Goal: Task Accomplishment & Management: Use online tool/utility

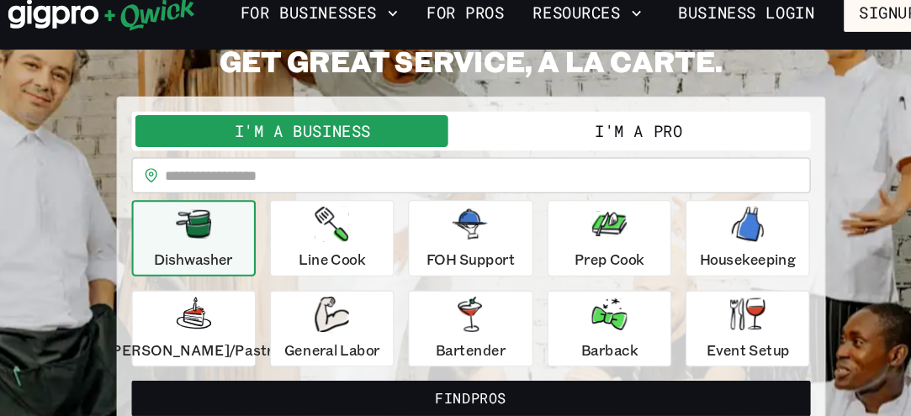
scroll to position [94, 0]
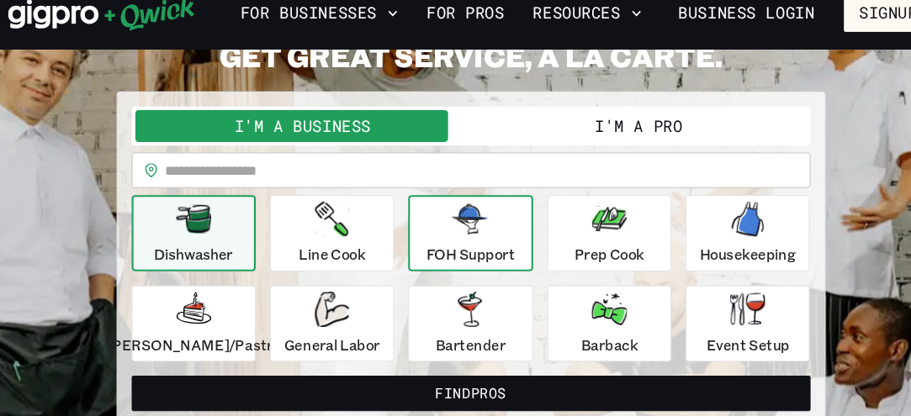
click at [470, 243] on icon "button" at bounding box center [455, 229] width 34 height 34
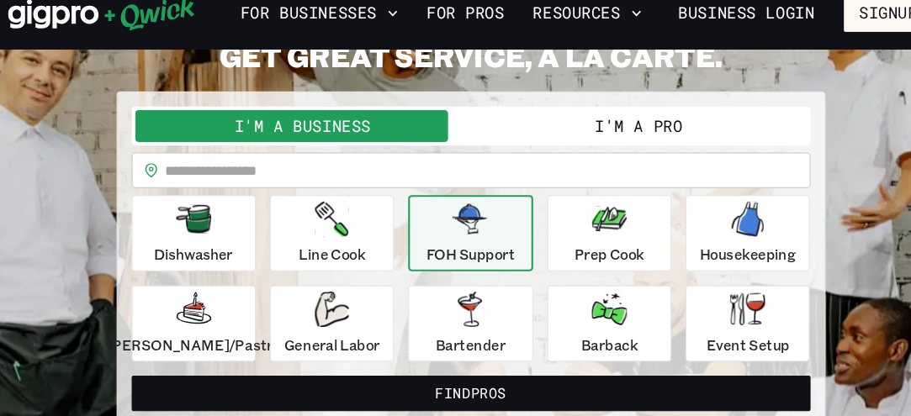
click at [470, 243] on icon "button" at bounding box center [455, 229] width 34 height 34
click at [312, 177] on input "text" at bounding box center [472, 183] width 613 height 34
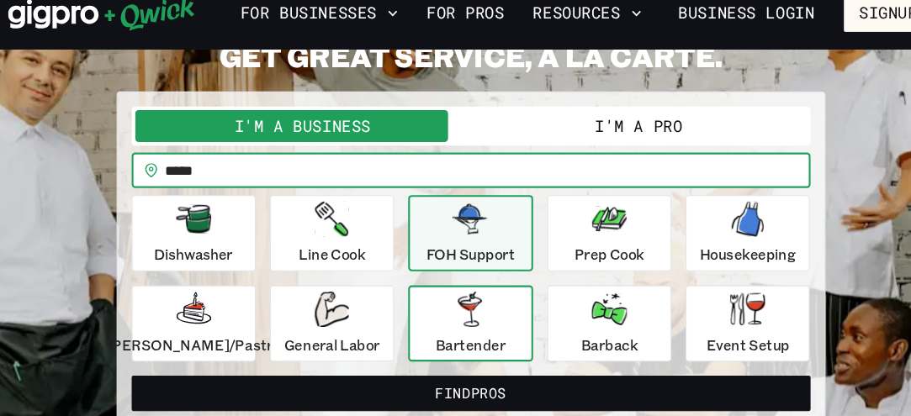
type input "*****"
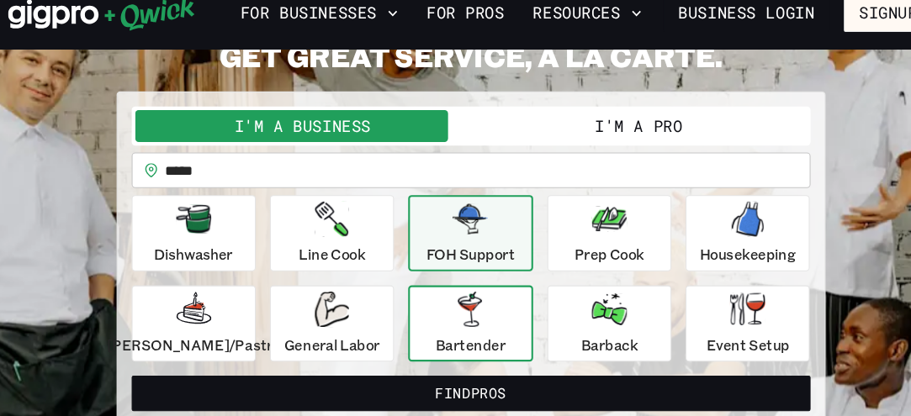
click at [434, 326] on div "Bartender" at bounding box center [455, 328] width 66 height 61
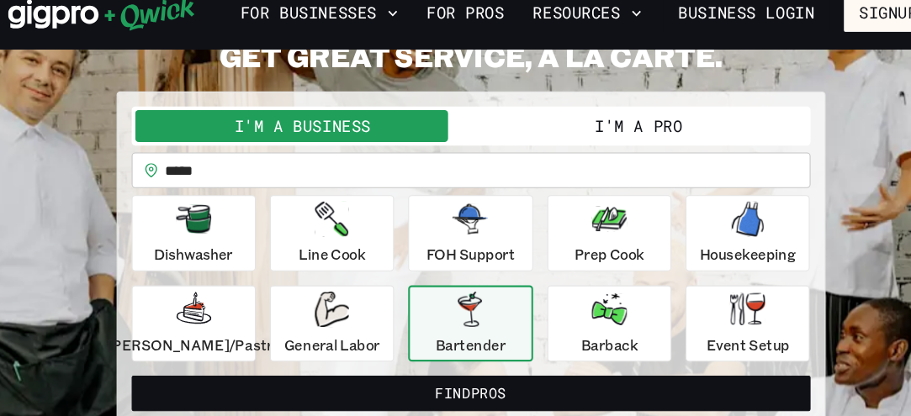
click at [639, 132] on button "I'm a Pro" at bounding box center [615, 140] width 319 height 30
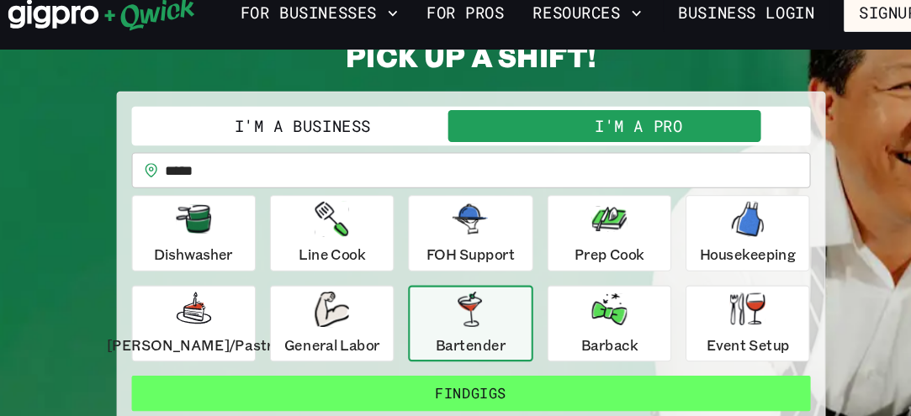
click at [534, 393] on button "Find Gigs" at bounding box center [456, 395] width 644 height 34
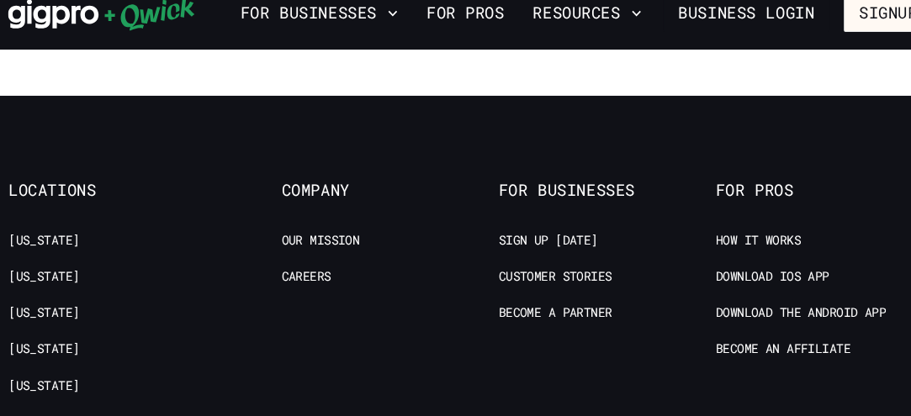
scroll to position [1845, 0]
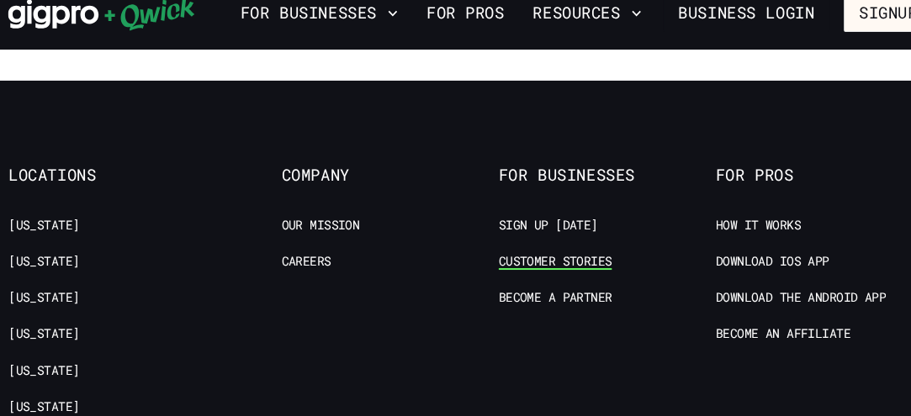
click at [576, 262] on link "Customer stories" at bounding box center [536, 270] width 108 height 16
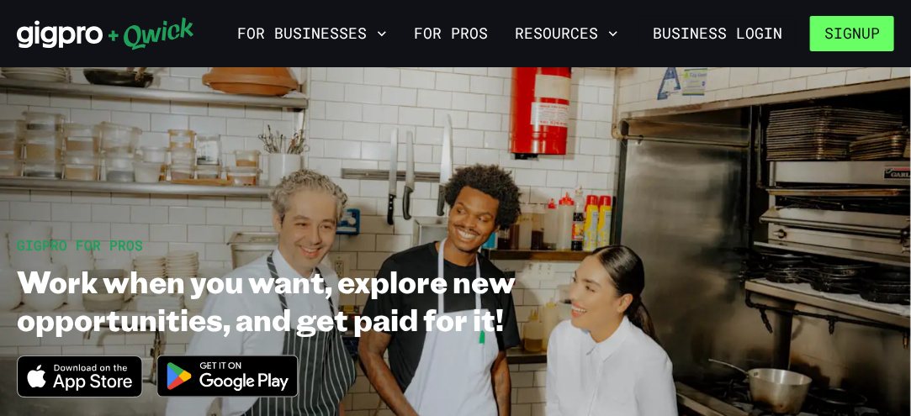
click at [862, 31] on button "Signup" at bounding box center [852, 33] width 84 height 35
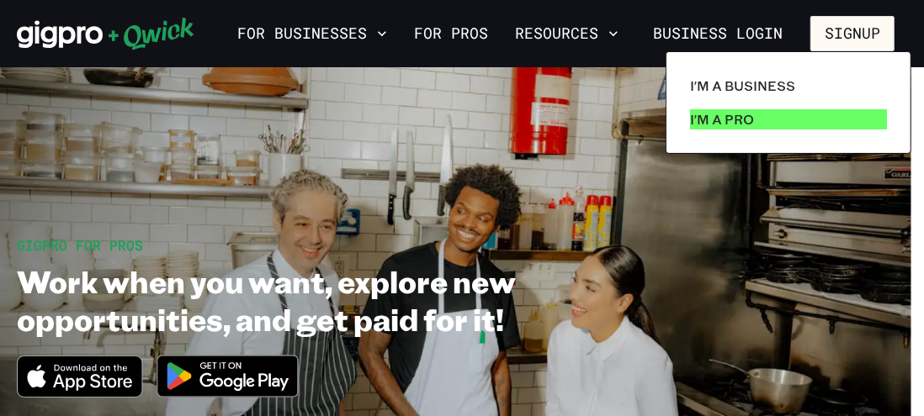
click at [783, 125] on link "I'm a Pro" at bounding box center [788, 120] width 210 height 34
click at [772, 125] on link "I'm a Pro" at bounding box center [788, 120] width 210 height 34
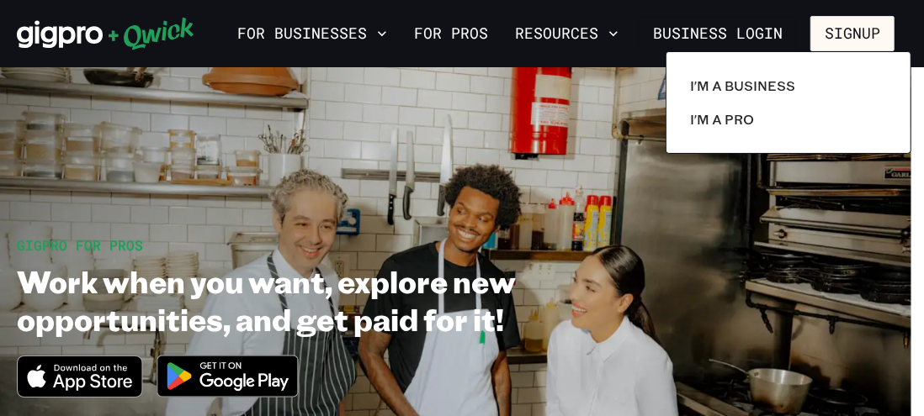
drag, startPoint x: 916, startPoint y: 177, endPoint x: 922, endPoint y: 254, distance: 77.6
click at [910, 254] on div at bounding box center [462, 208] width 924 height 416
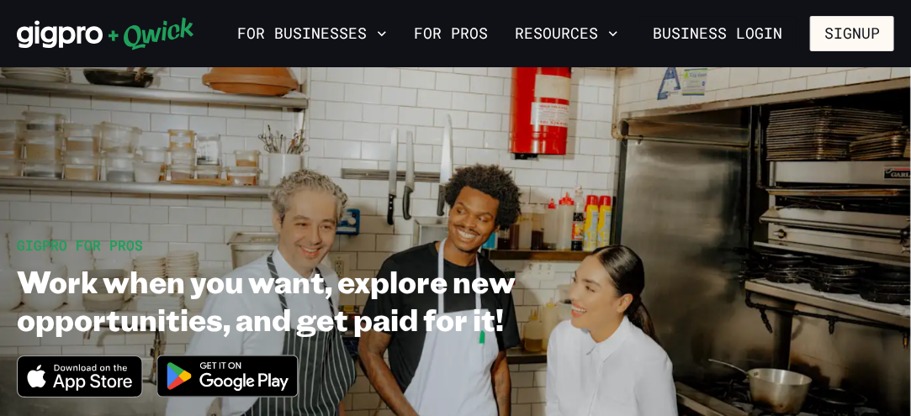
click at [263, 377] on img at bounding box center [227, 376] width 163 height 63
click at [453, 28] on link "For Pros" at bounding box center [451, 33] width 88 height 29
click at [454, 28] on link "For Pros" at bounding box center [451, 33] width 88 height 29
click at [459, 33] on link "For Pros" at bounding box center [451, 33] width 88 height 29
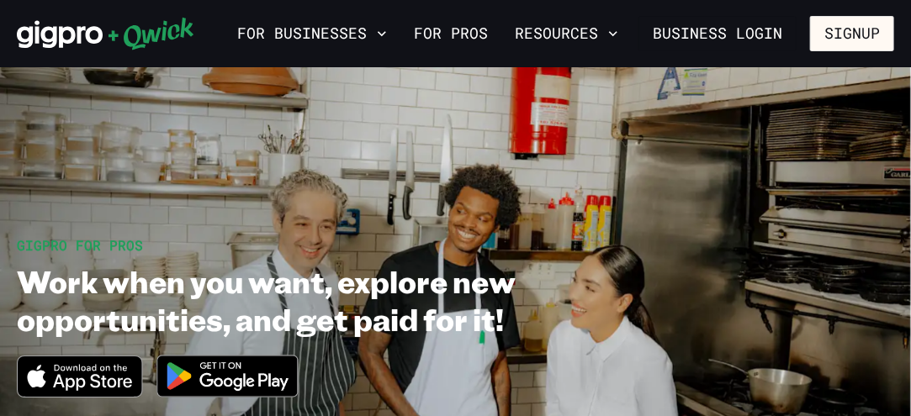
scroll to position [1, 0]
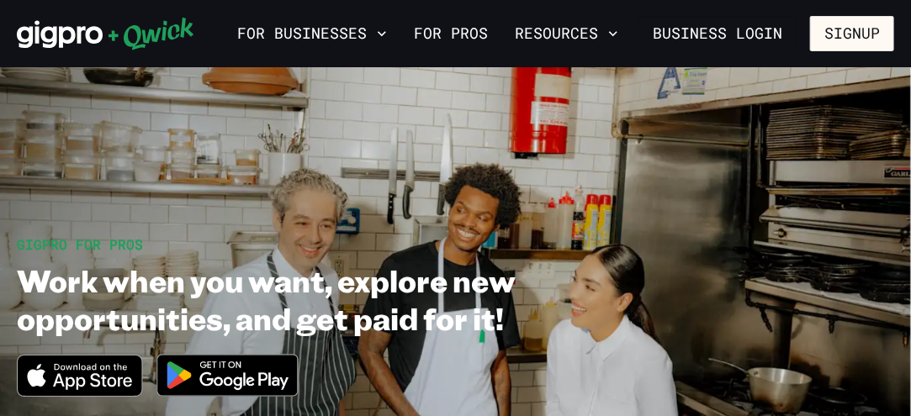
click at [278, 375] on img at bounding box center [227, 375] width 163 height 63
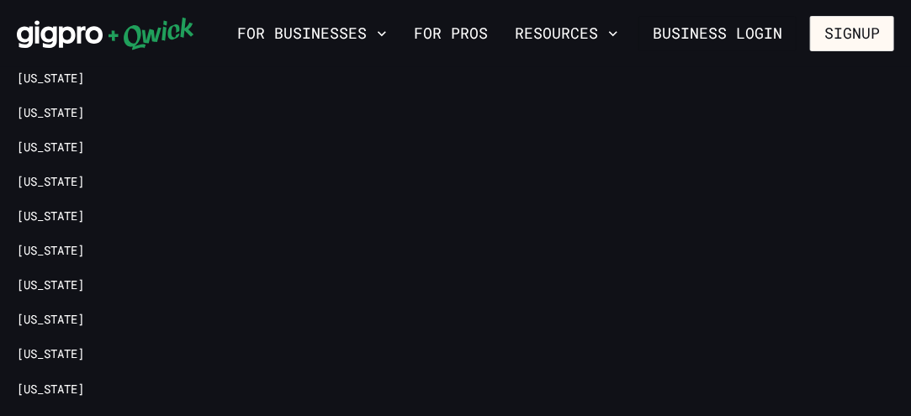
scroll to position [1228, 0]
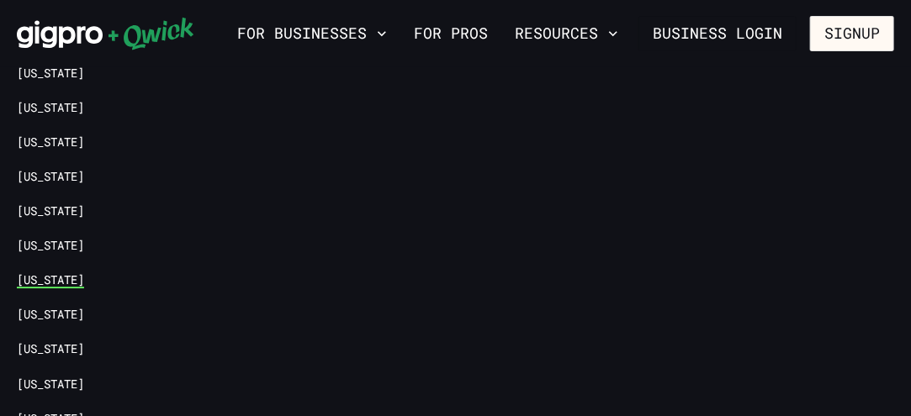
click at [82, 275] on link "[US_STATE]" at bounding box center [50, 281] width 67 height 16
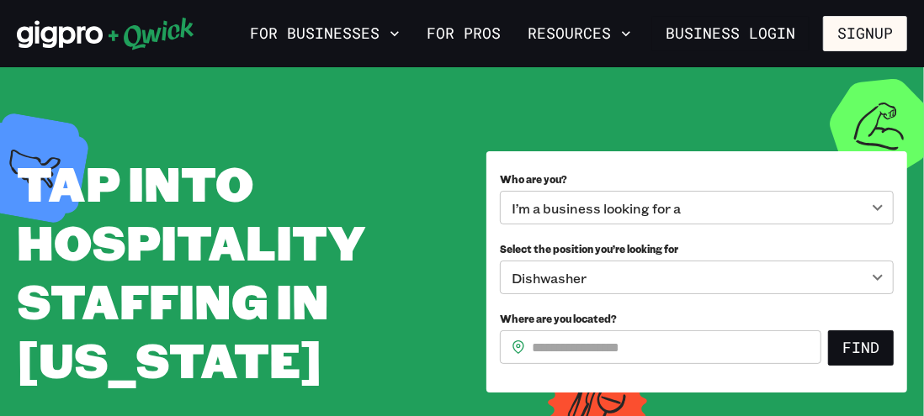
click at [865, 201] on body "**********" at bounding box center [462, 208] width 924 height 416
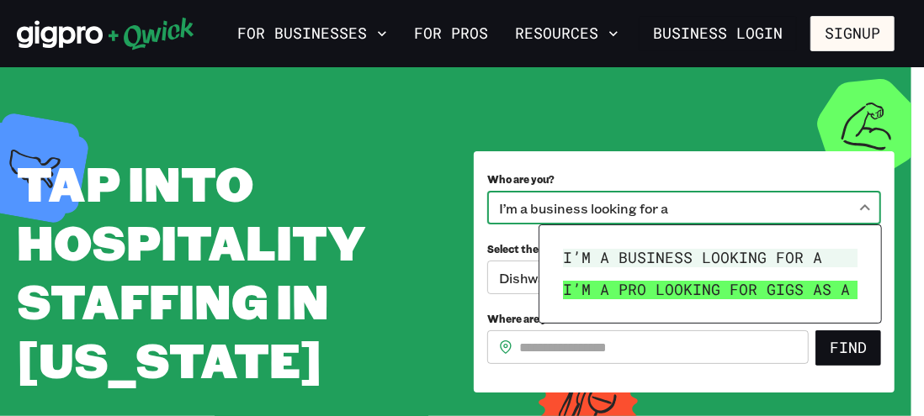
click at [819, 289] on li "I’m a pro looking for Gigs as a" at bounding box center [710, 290] width 308 height 32
type input "***"
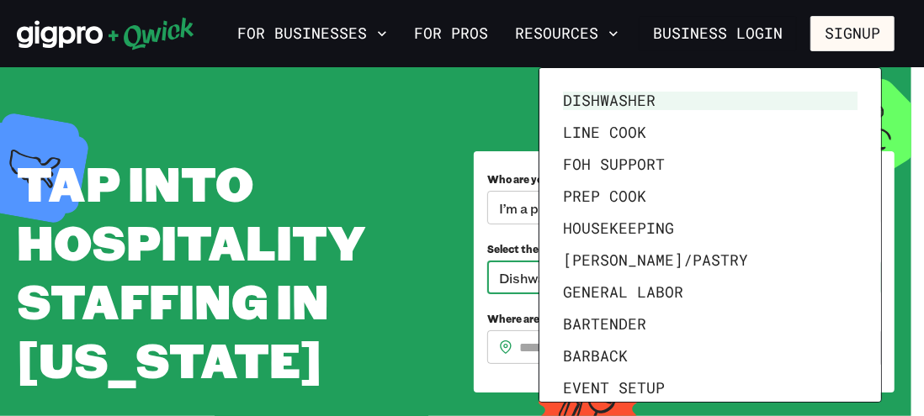
click at [866, 278] on body "**********" at bounding box center [462, 208] width 924 height 416
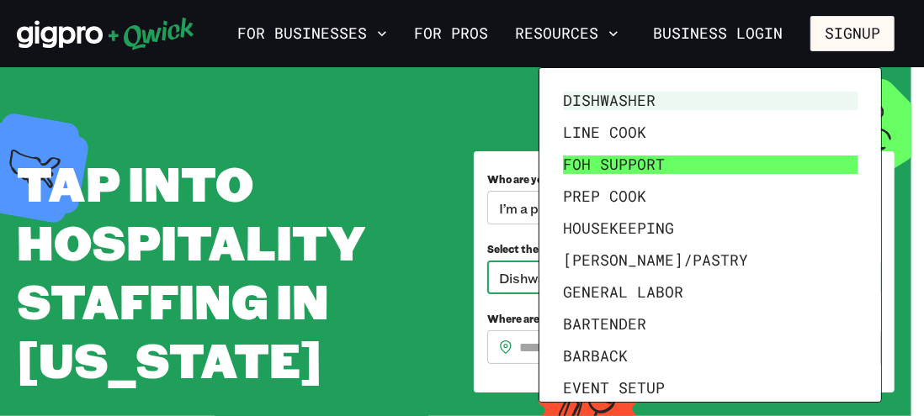
click at [766, 163] on li "FOH Support" at bounding box center [710, 165] width 308 height 32
type input "**********"
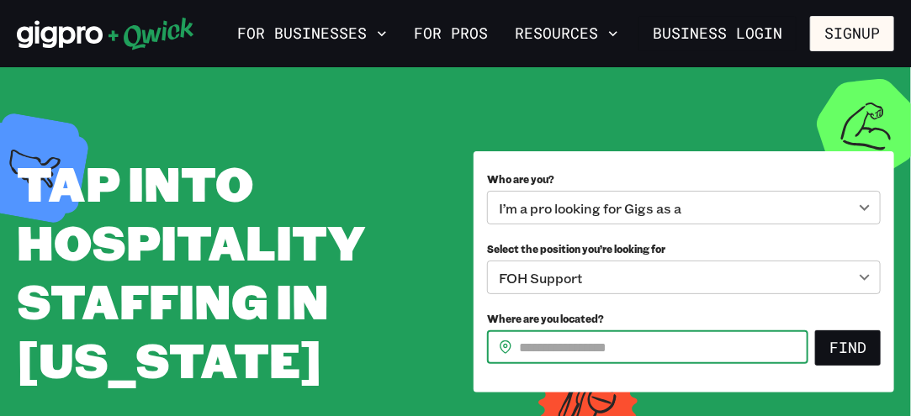
click at [749, 344] on input "Where are you located?" at bounding box center [663, 348] width 289 height 34
type input "*****"
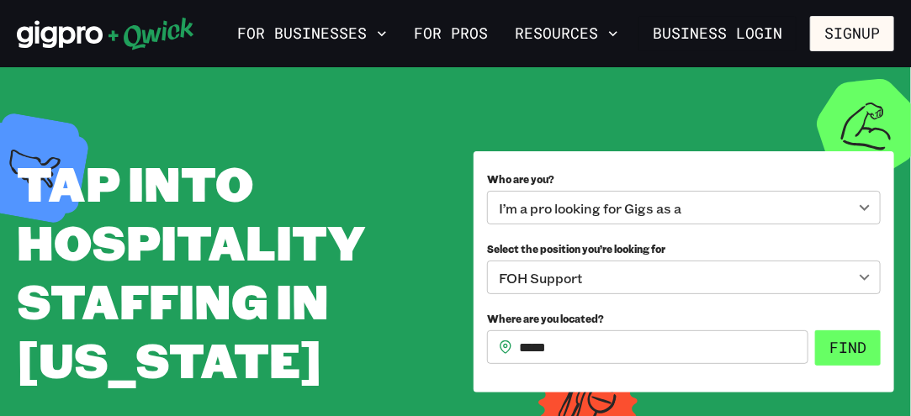
click at [859, 350] on button "Find" at bounding box center [848, 348] width 66 height 35
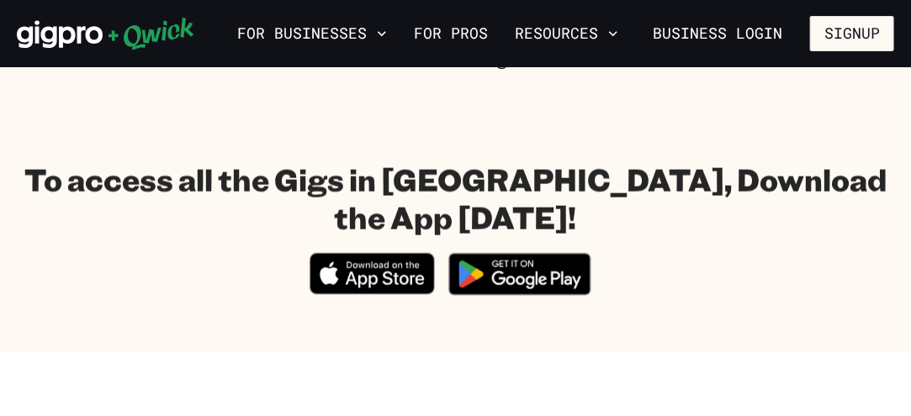
scroll to position [776, 0]
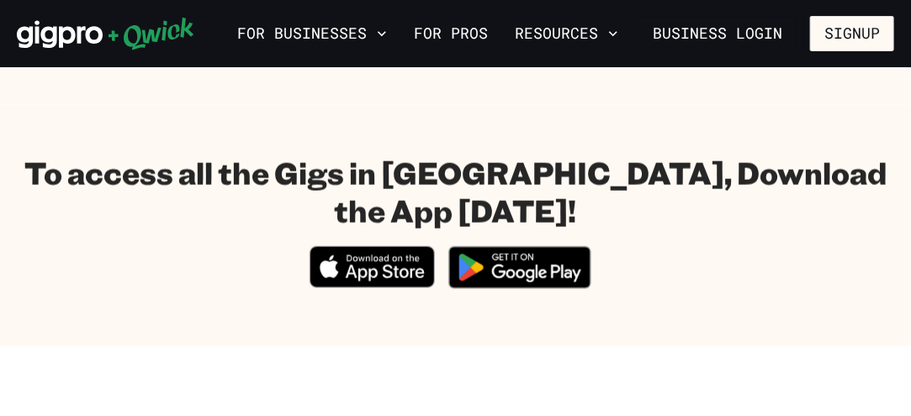
click at [517, 236] on img at bounding box center [519, 267] width 163 height 63
